Goal: Navigation & Orientation: Find specific page/section

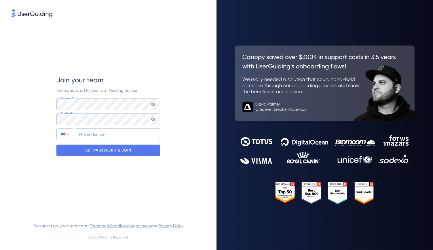
click at [153, 120] on icon at bounding box center [153, 118] width 4 height 3
click at [132, 132] on input "+1" at bounding box center [117, 134] width 85 height 12
type input "[PHONE_NUMBER]"
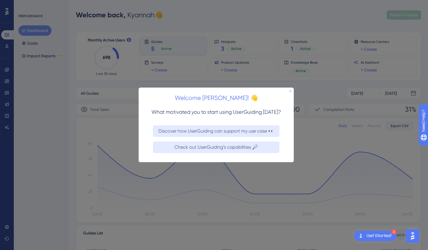
click at [289, 91] on div "Welcome [PERSON_NAME]! 👋" at bounding box center [216, 96] width 155 height 18
click at [292, 91] on div "Welcome [PERSON_NAME]! 👋" at bounding box center [216, 96] width 155 height 18
click at [289, 90] on div "Welcome [PERSON_NAME]! 👋" at bounding box center [216, 96] width 155 height 18
click at [291, 90] on icon "Close Preview" at bounding box center [290, 91] width 2 height 2
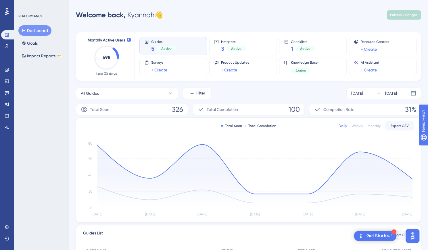
click at [103, 58] on text "698" at bounding box center [107, 57] width 8 height 5
click at [151, 110] on div "Total Seen 326" at bounding box center [132, 110] width 112 height 12
click at [83, 110] on icon at bounding box center [84, 109] width 7 height 7
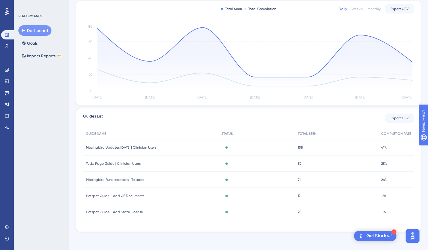
scroll to position [117, 0]
